Goal: Check status

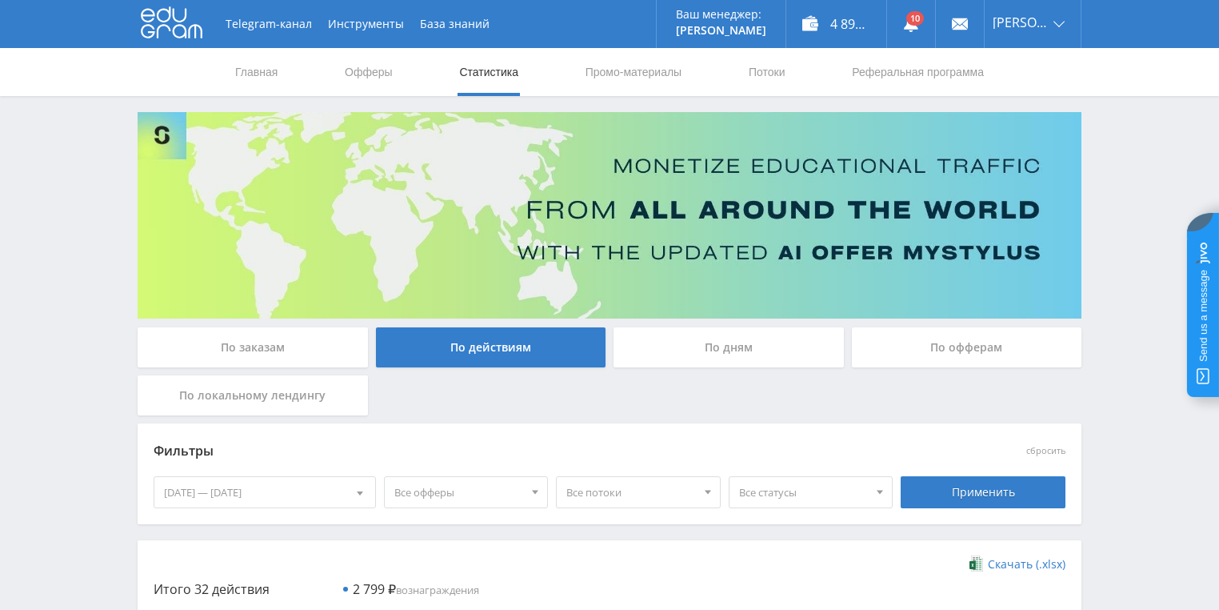
scroll to position [150, 0]
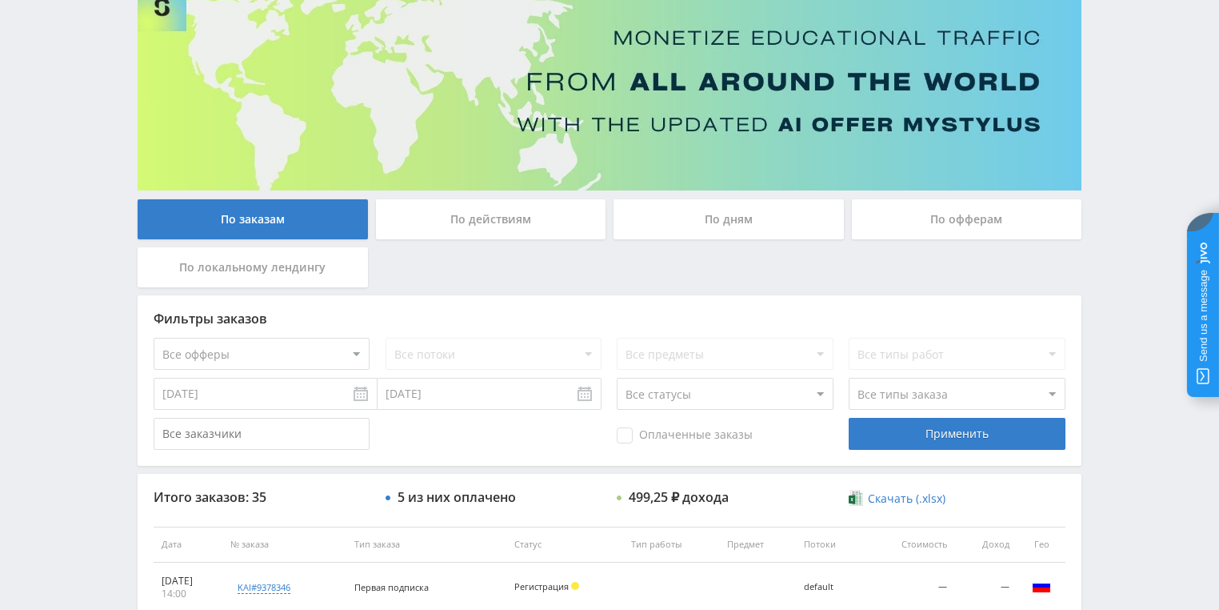
click at [515, 218] on div "По действиям" at bounding box center [491, 219] width 230 height 40
click at [0, 0] on input "По действиям" at bounding box center [0, 0] width 0 height 0
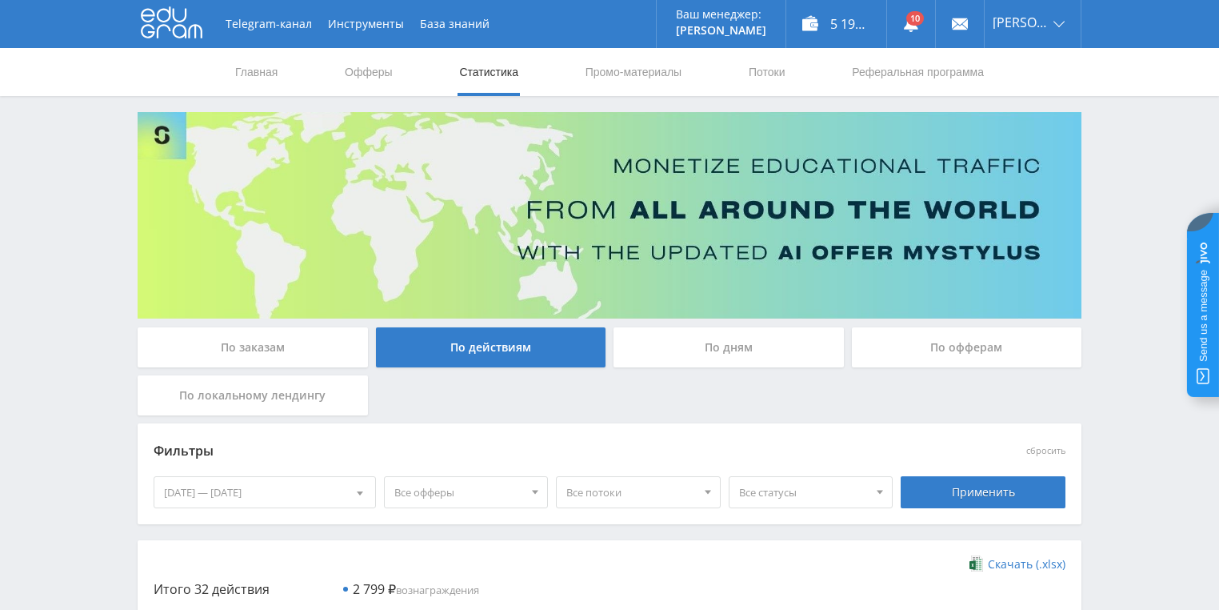
click at [704, 352] on div "По дням" at bounding box center [729, 347] width 230 height 40
click at [0, 0] on input "По дням" at bounding box center [0, 0] width 0 height 0
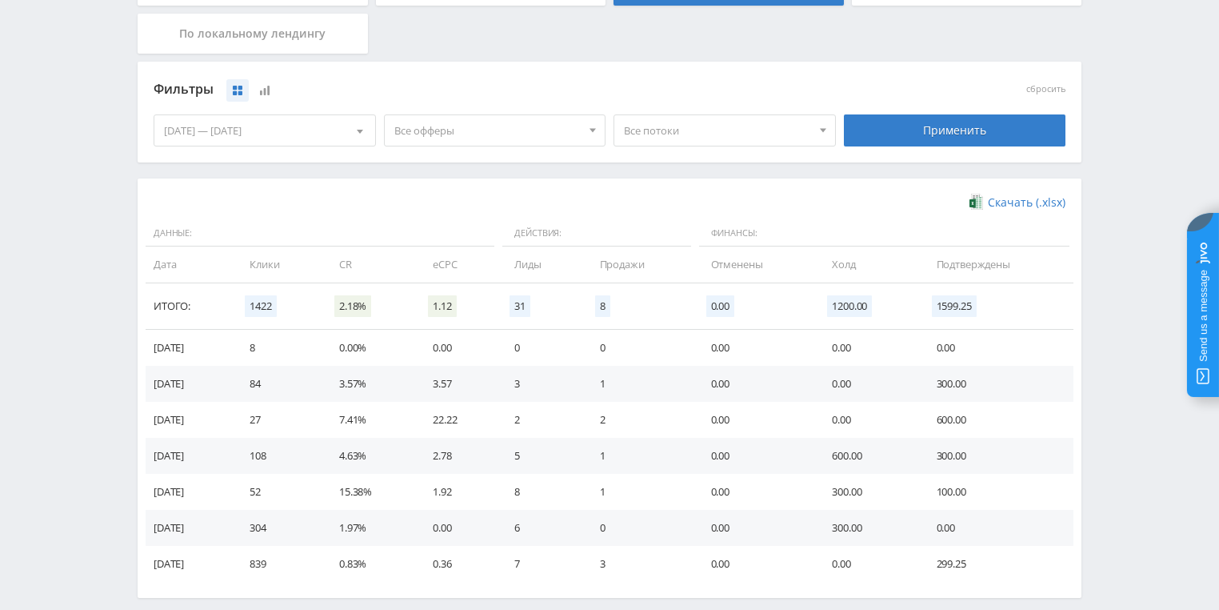
scroll to position [384, 0]
